Goal: Transaction & Acquisition: Purchase product/service

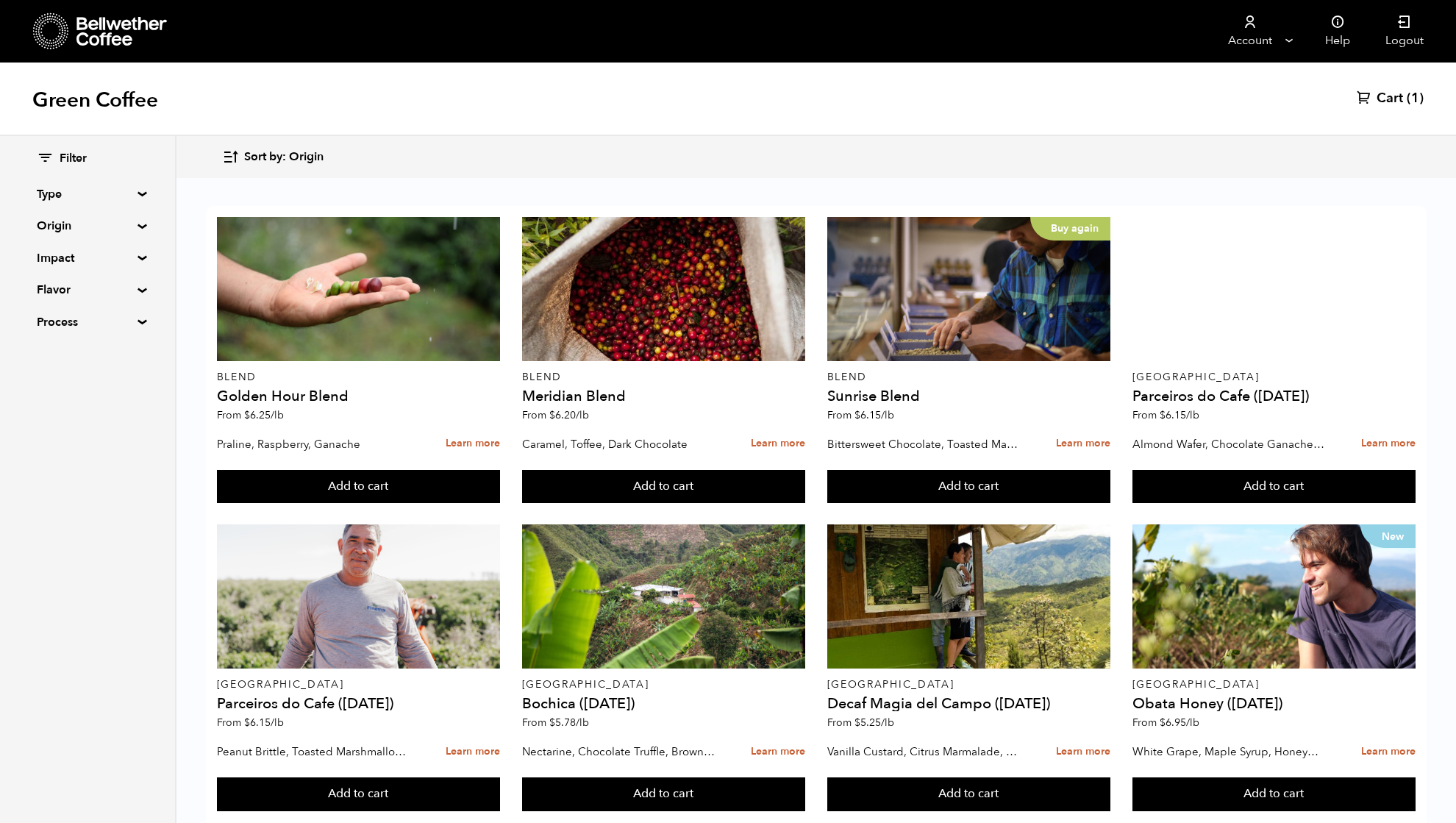
scroll to position [73, 0]
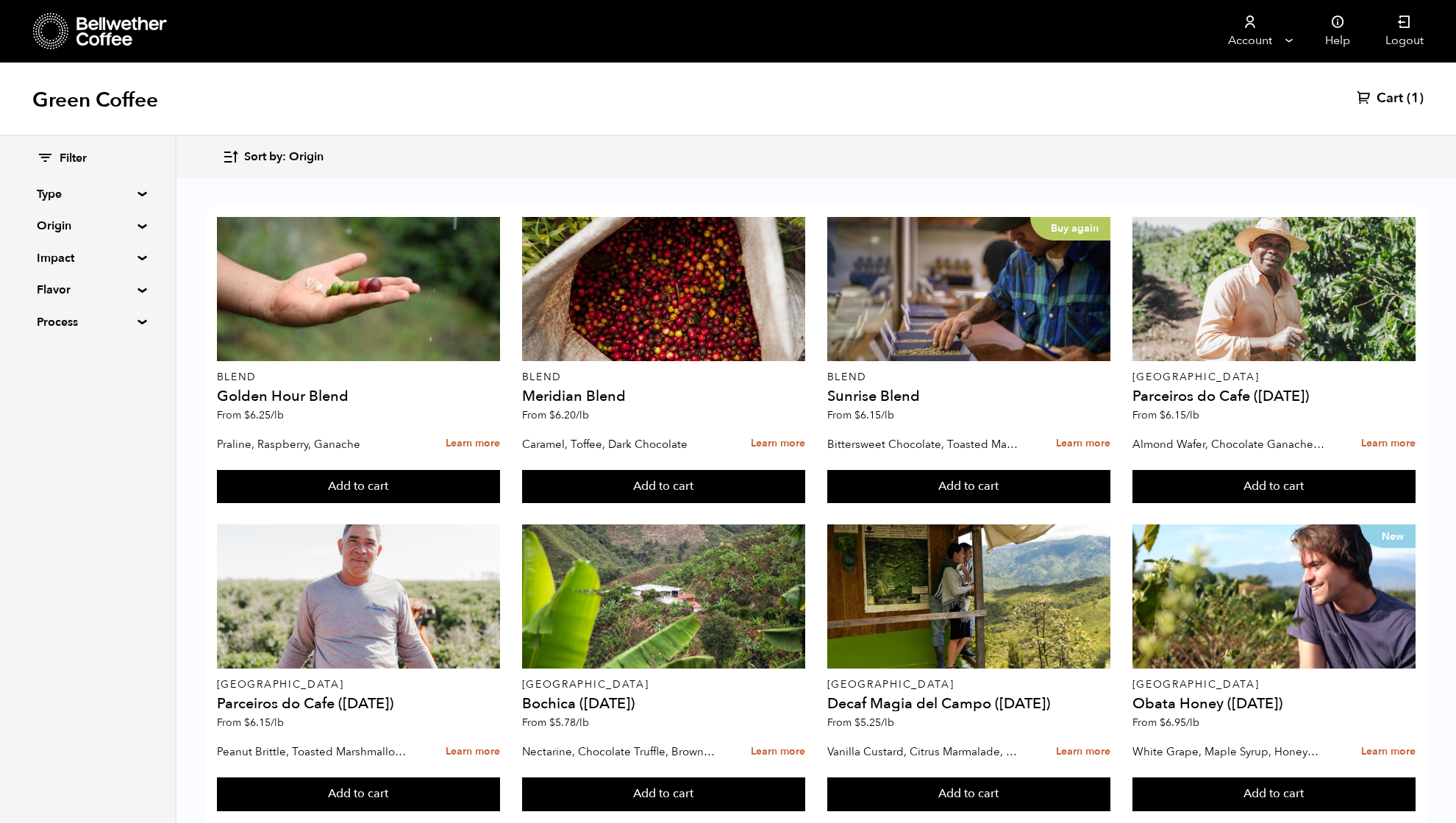
click at [52, 231] on summary "Origin" at bounding box center [87, 226] width 101 height 18
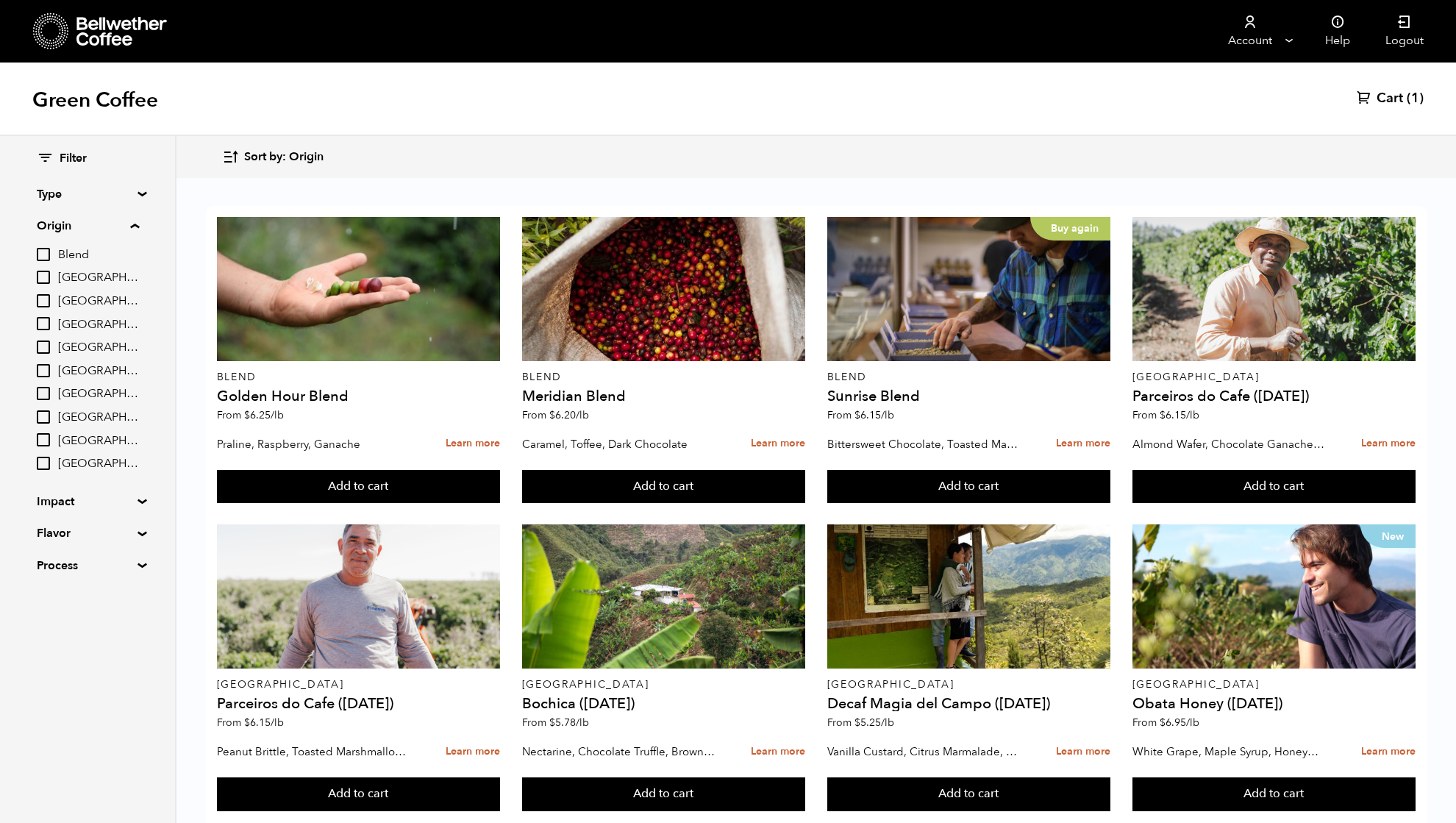
click at [66, 230] on summary "Origin" at bounding box center [87, 226] width 102 height 18
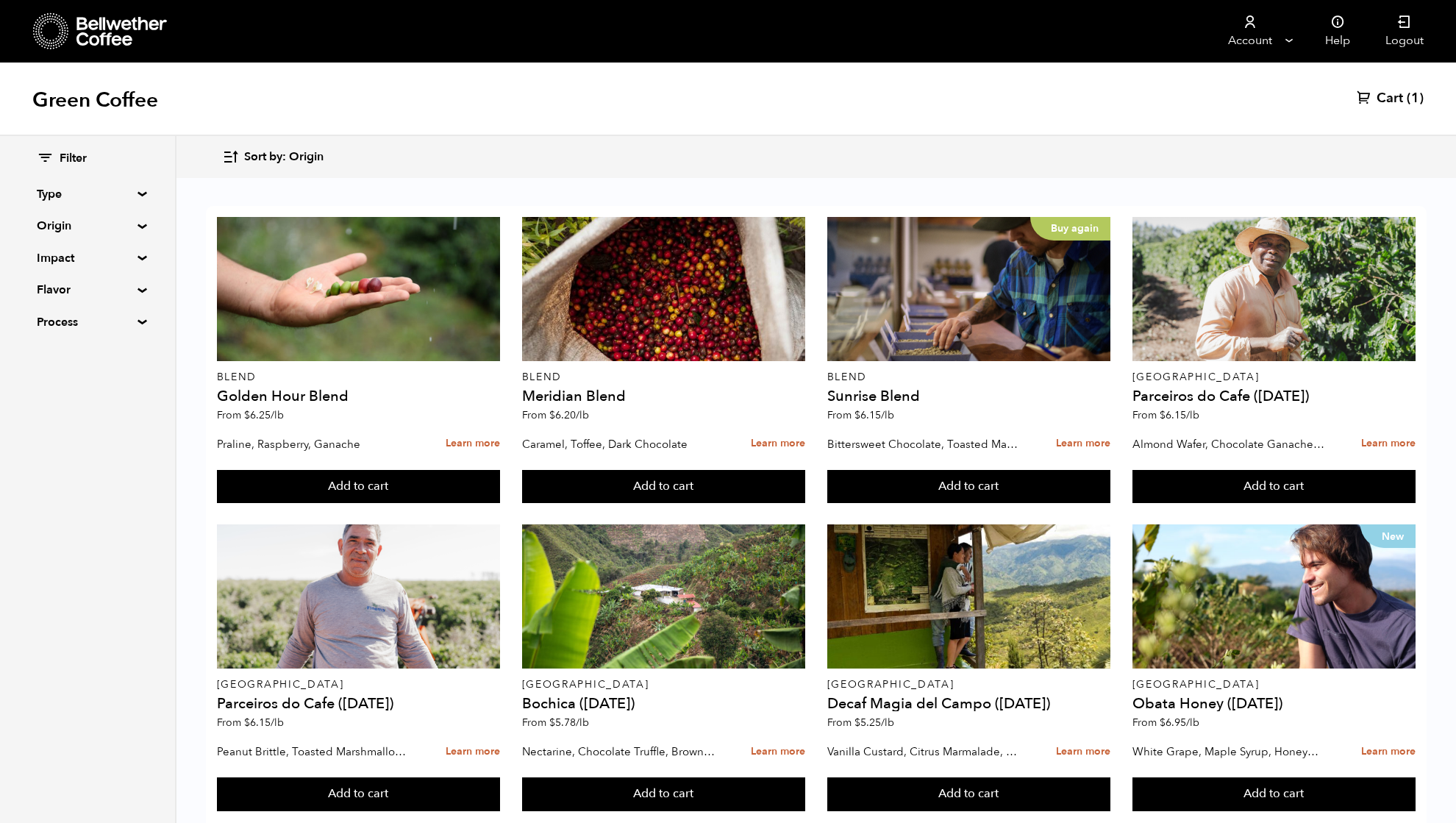
click at [69, 230] on summary "Origin" at bounding box center [87, 226] width 101 height 18
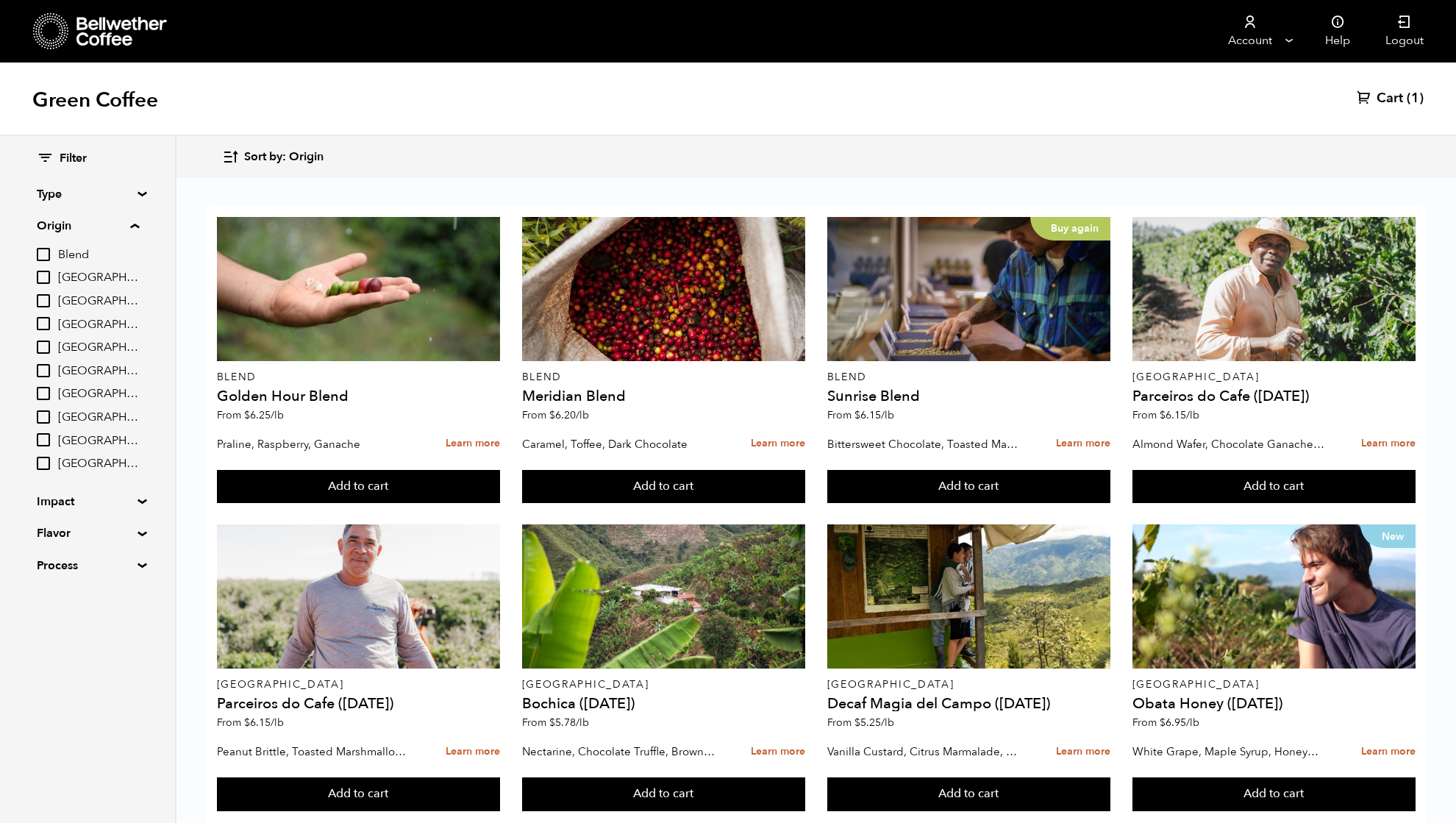
click at [44, 366] on input "[GEOGRAPHIC_DATA]" at bounding box center [43, 370] width 13 height 13
checkbox input "true"
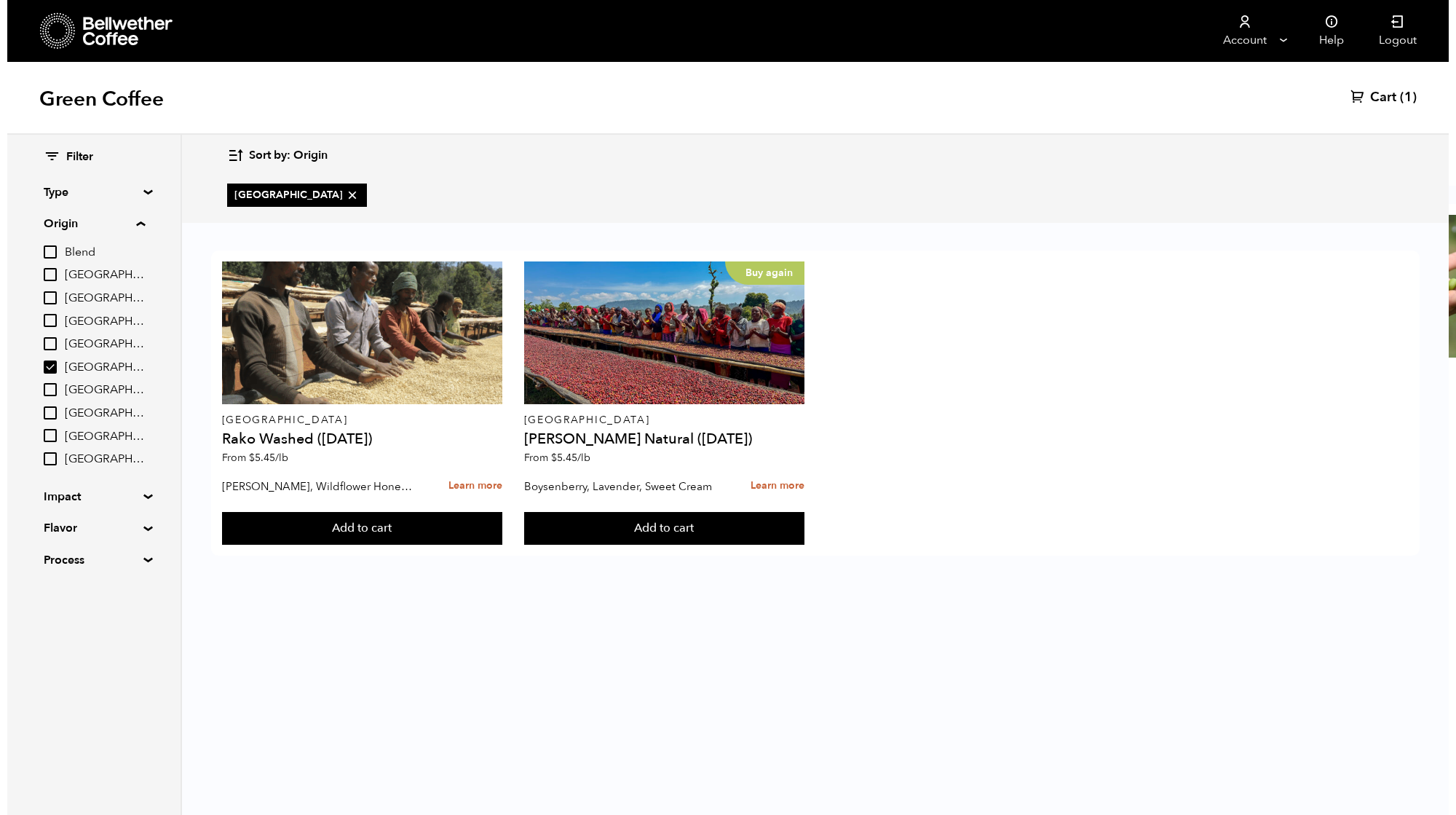
scroll to position [0, 0]
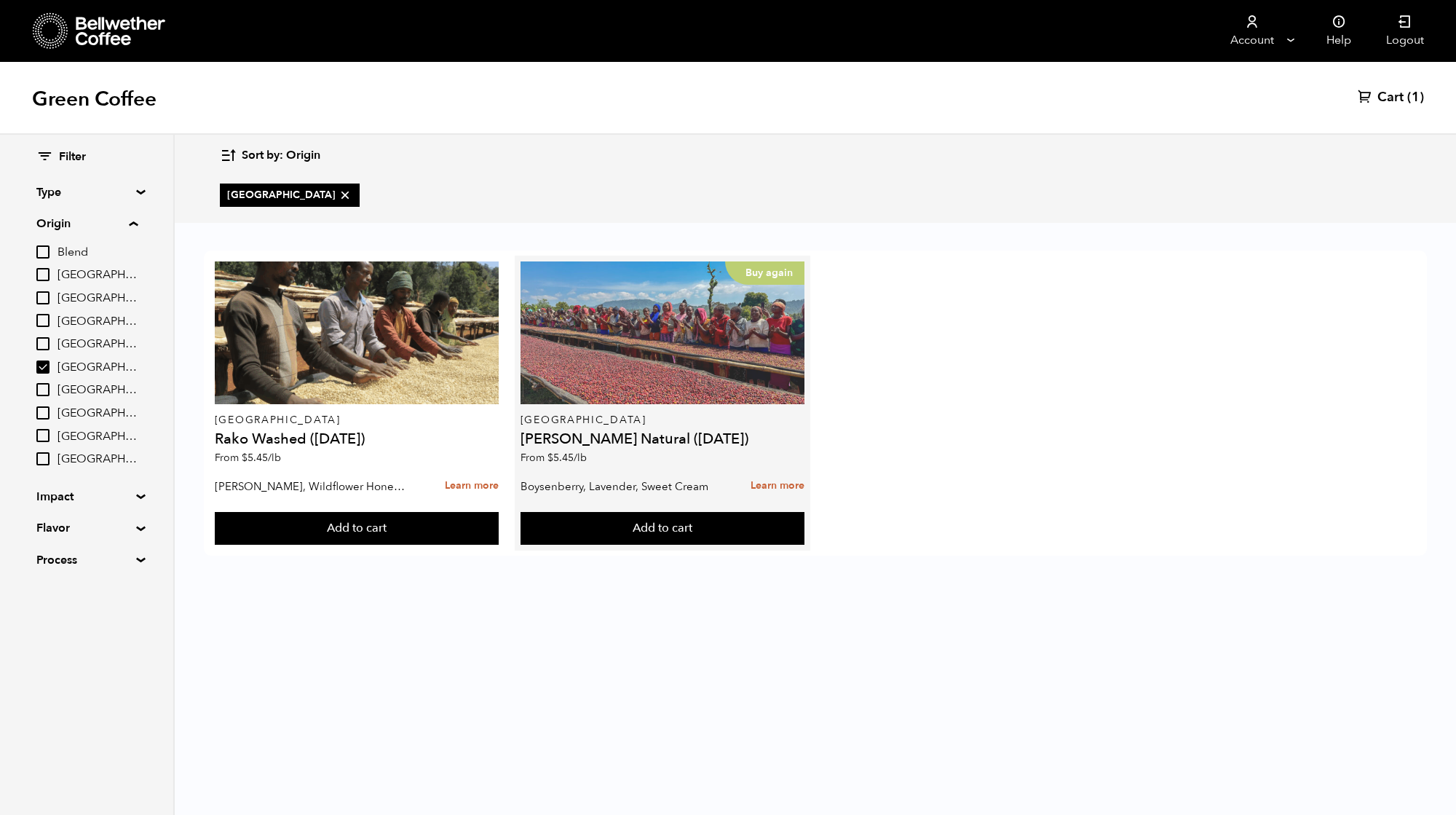
click at [651, 368] on div "Buy again" at bounding box center [663, 332] width 284 height 143
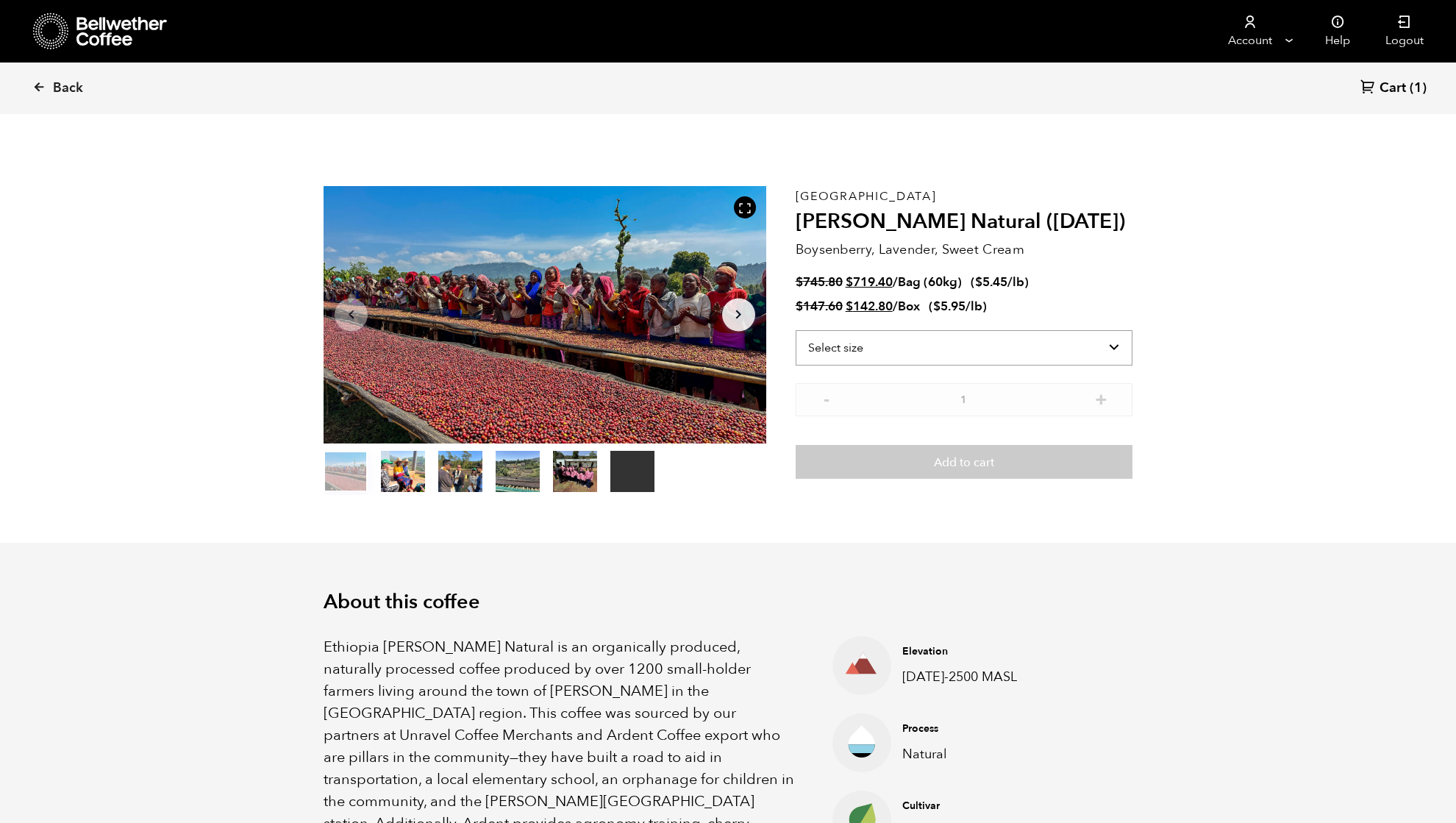
click at [922, 349] on select "Select size Bag (60kg) (132 lbs) Box (24 lbs)" at bounding box center [963, 347] width 336 height 35
select select "bag-3"
click at [796, 330] on select "Select size Bag (60kg) (132 lbs) Box (24 lbs)" at bounding box center [963, 347] width 336 height 35
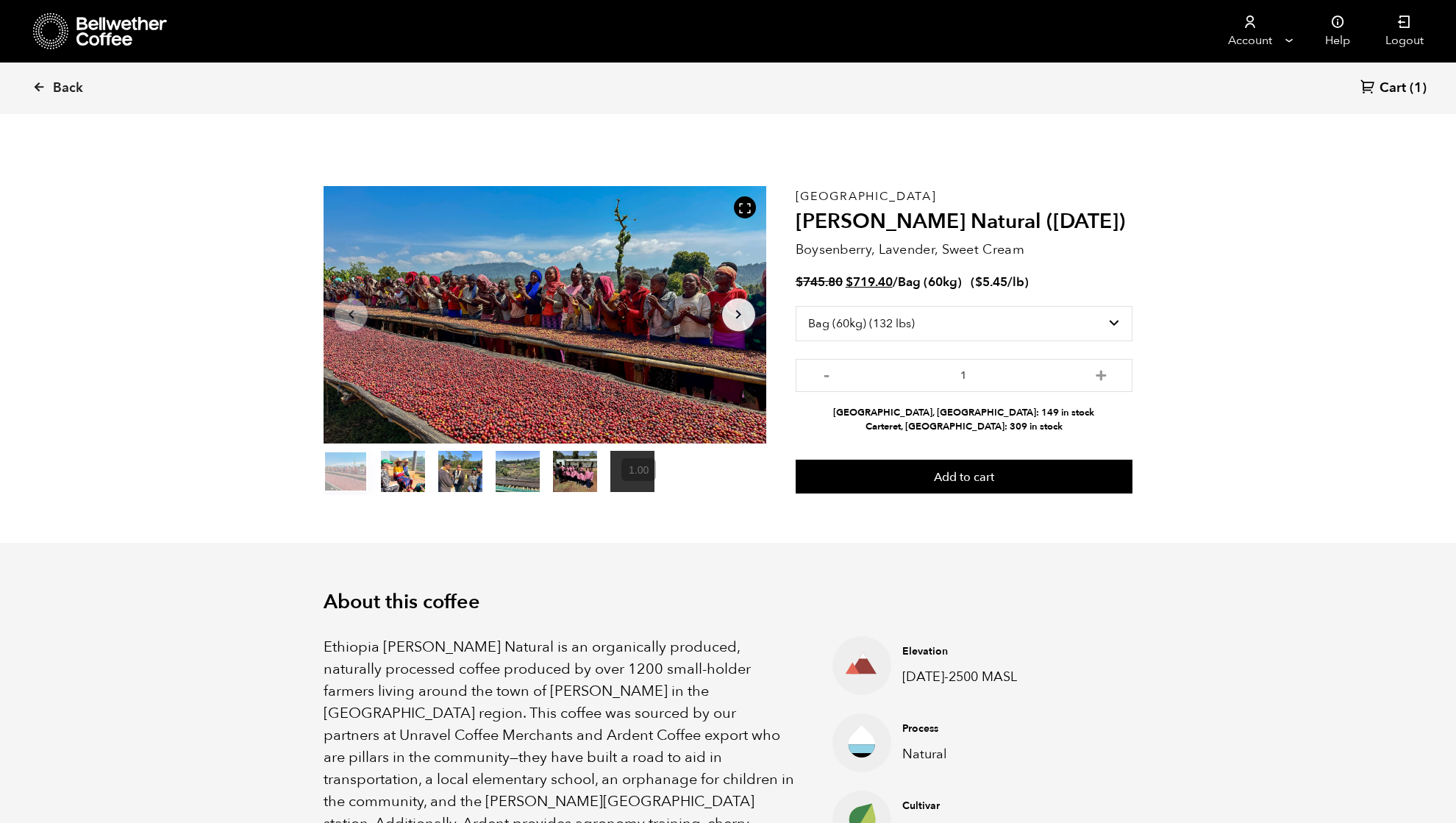
click at [1105, 377] on button "+" at bounding box center [1102, 373] width 19 height 15
type input "2"
click at [990, 476] on button "Add to cart" at bounding box center [963, 476] width 336 height 34
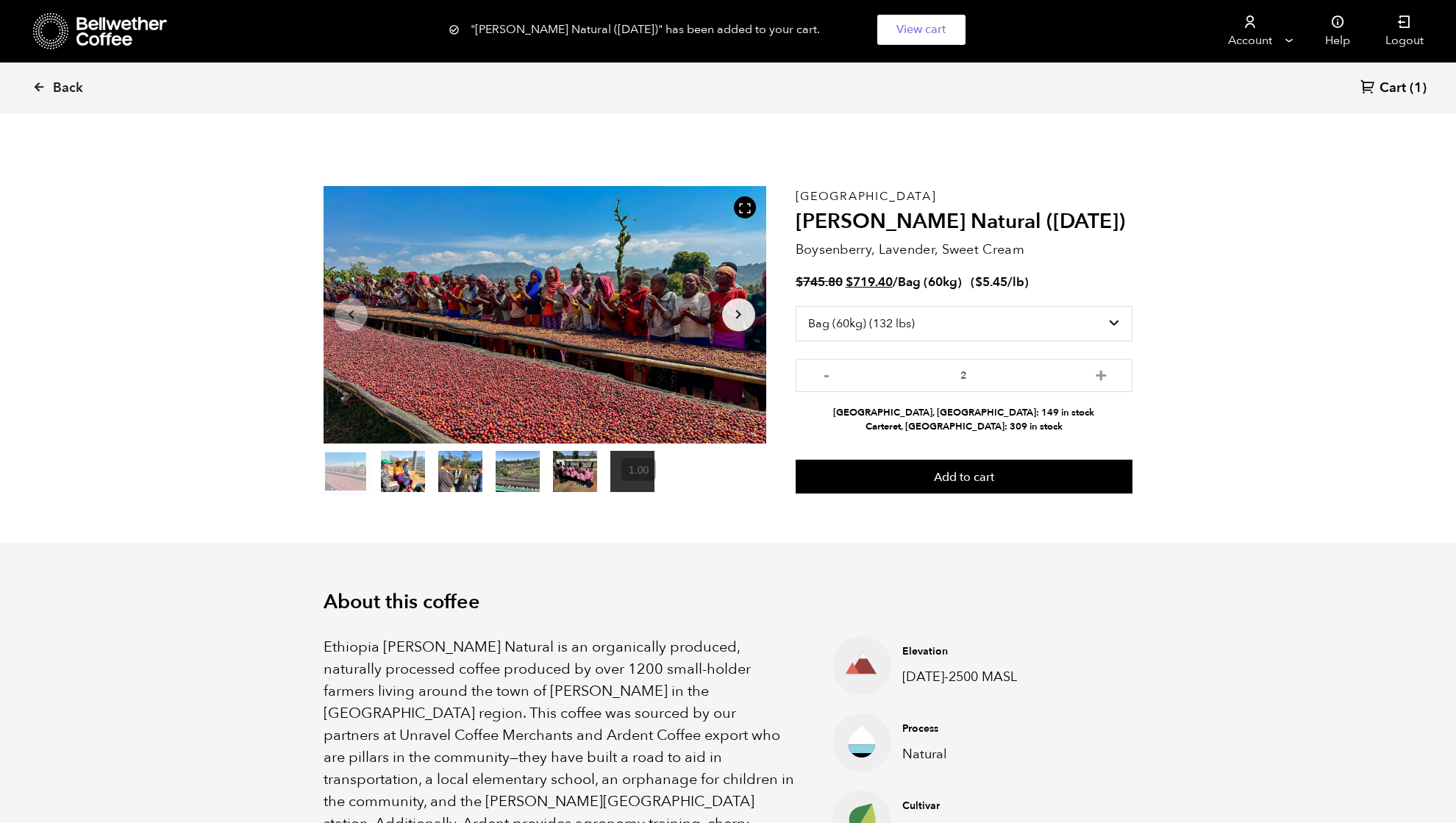
click at [1389, 95] on span "Cart" at bounding box center [1393, 88] width 27 height 18
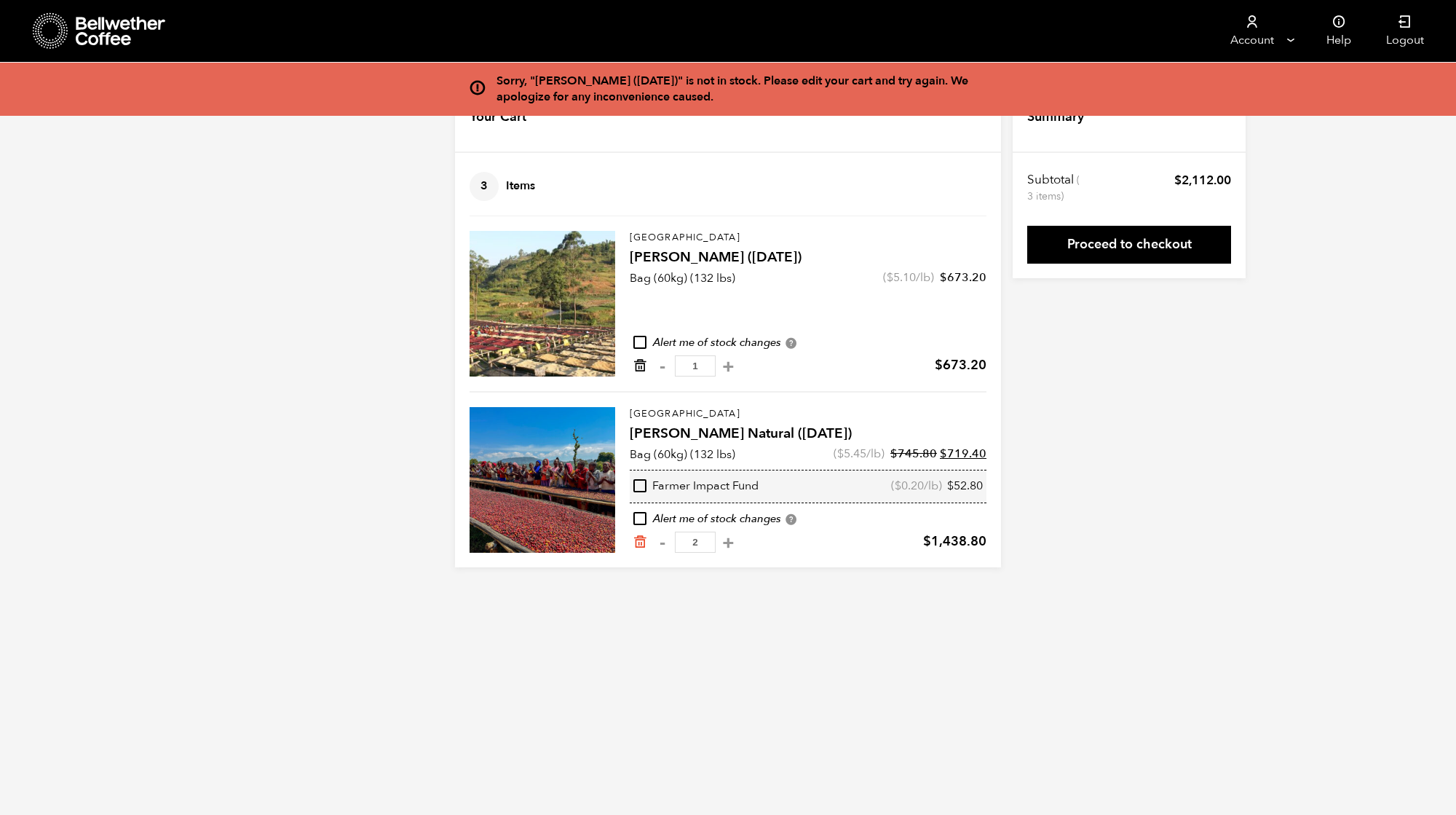
click at [634, 368] on icon "Remove from cart" at bounding box center [640, 365] width 15 height 15
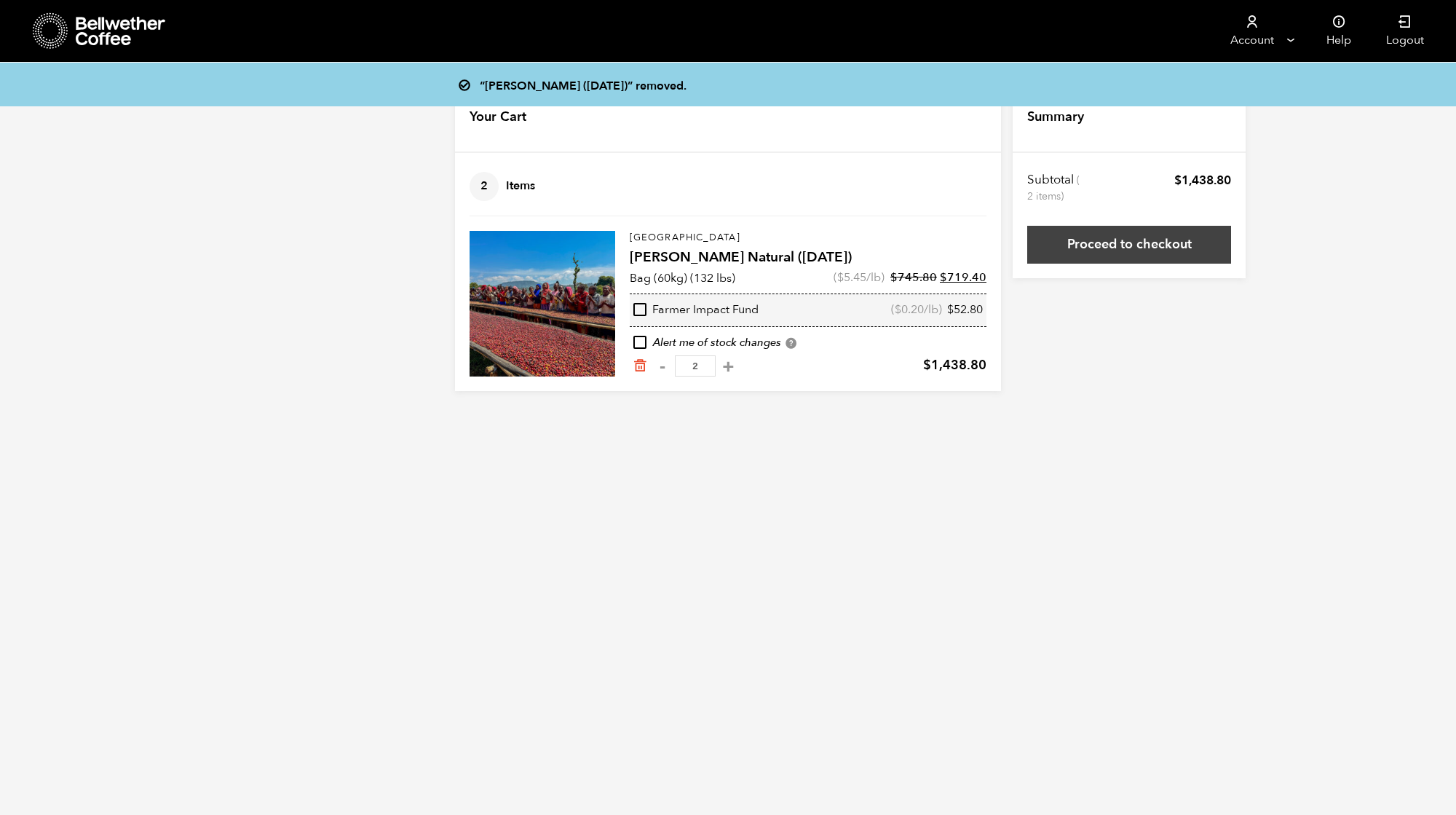
click at [1120, 250] on link "Proceed to checkout" at bounding box center [1129, 244] width 204 height 38
